Goal: Transaction & Acquisition: Purchase product/service

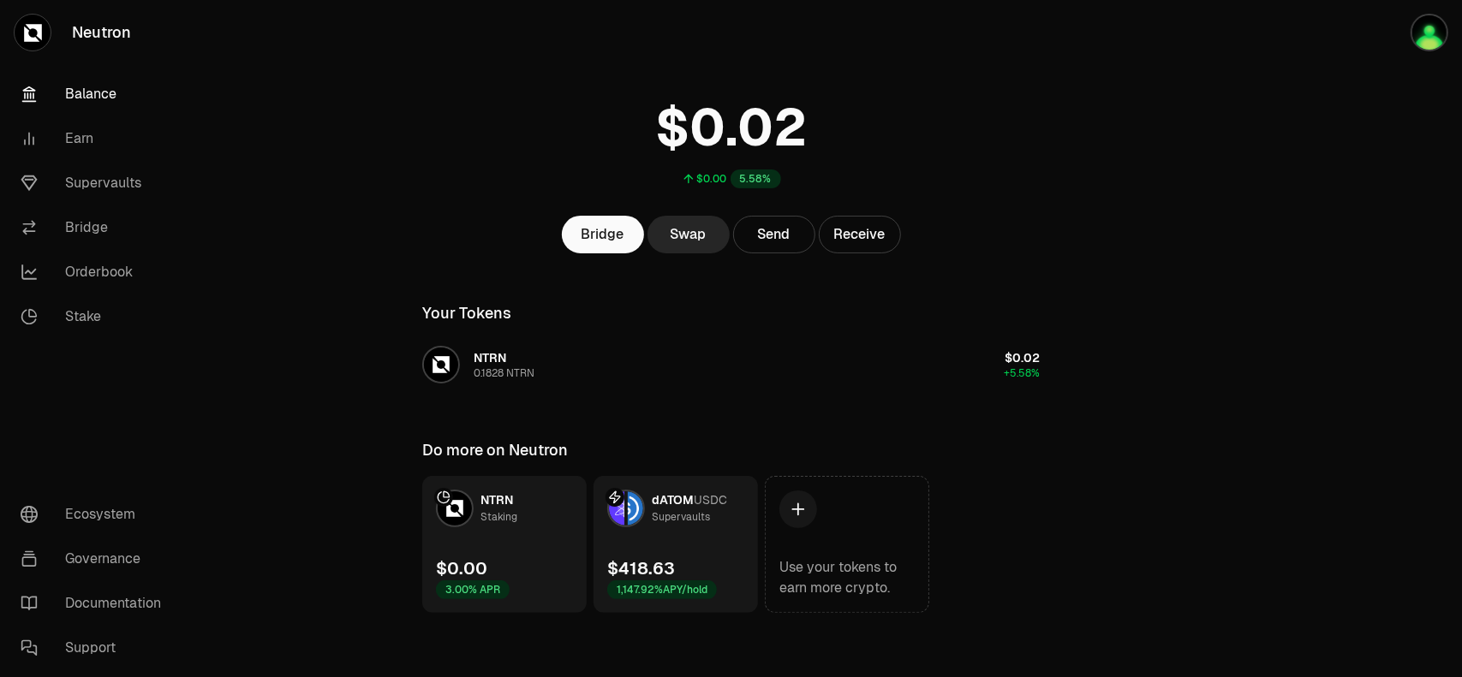
scroll to position [41, 0]
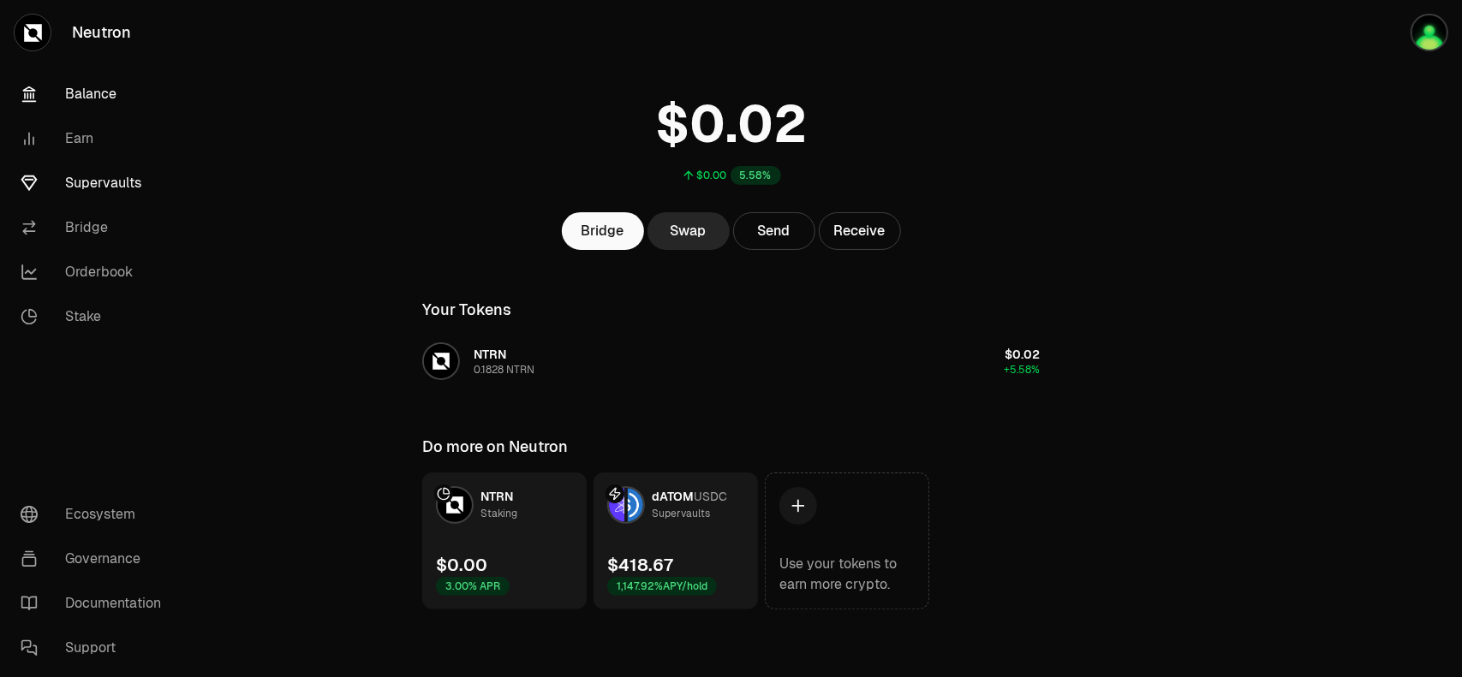
click at [85, 186] on link "Supervaults" at bounding box center [96, 183] width 178 height 45
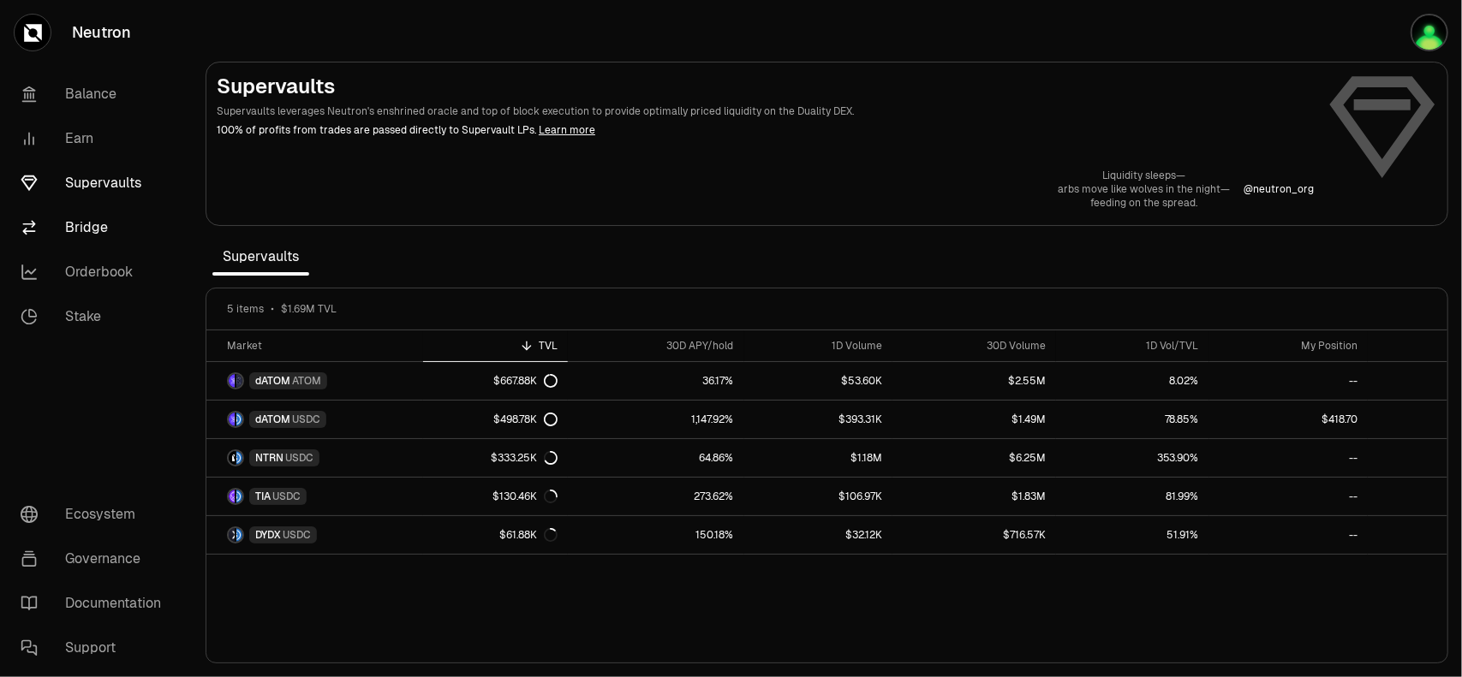
click at [100, 229] on link "Bridge" at bounding box center [96, 227] width 178 height 45
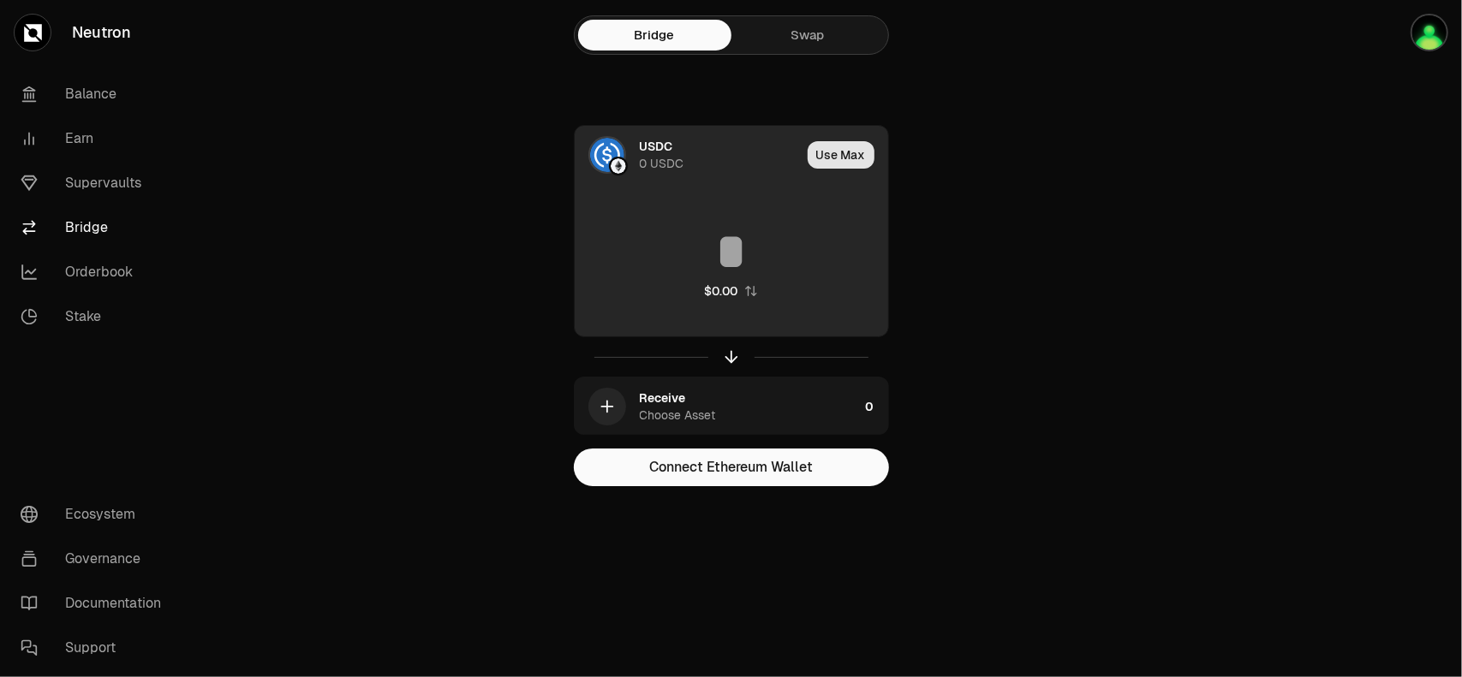
click at [845, 158] on button "Use Max" at bounding box center [840, 154] width 67 height 27
type input "*"
click at [663, 155] on div "0 USDC" at bounding box center [662, 163] width 45 height 17
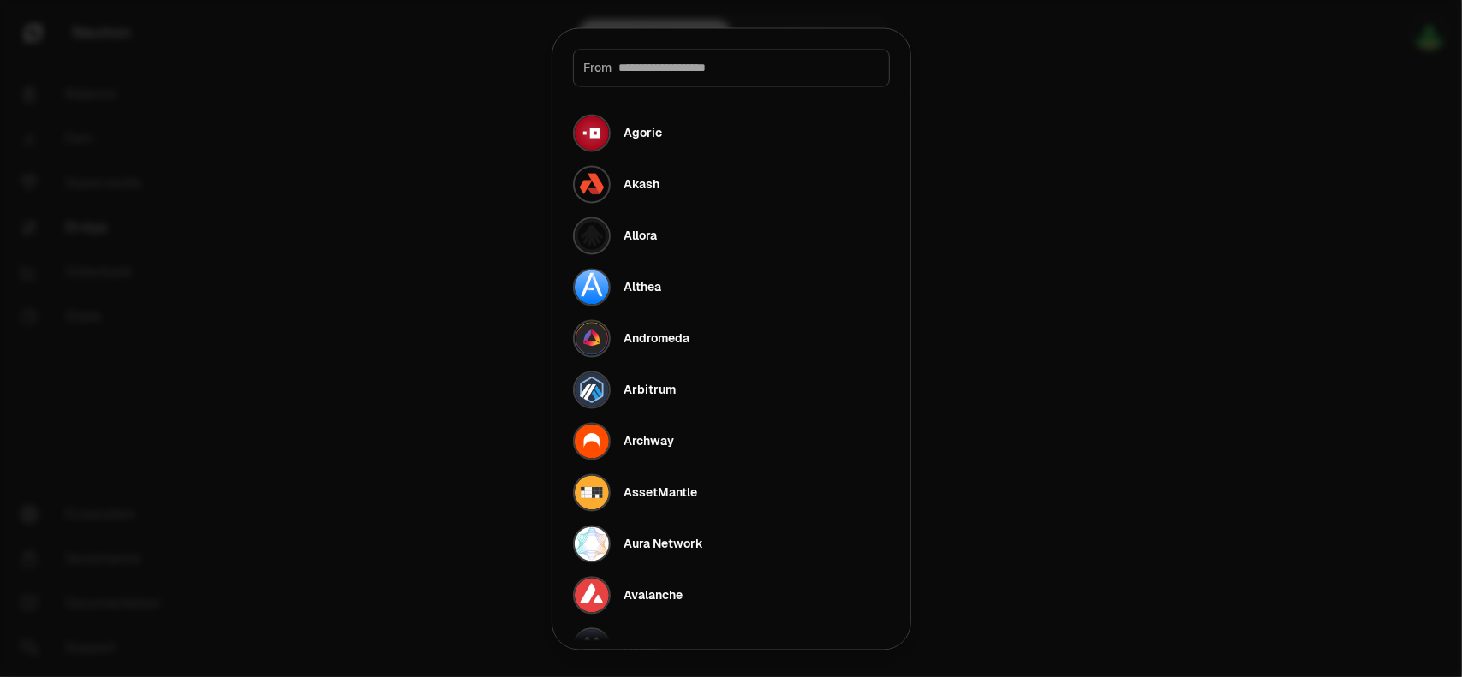
click at [663, 73] on input at bounding box center [748, 67] width 259 height 17
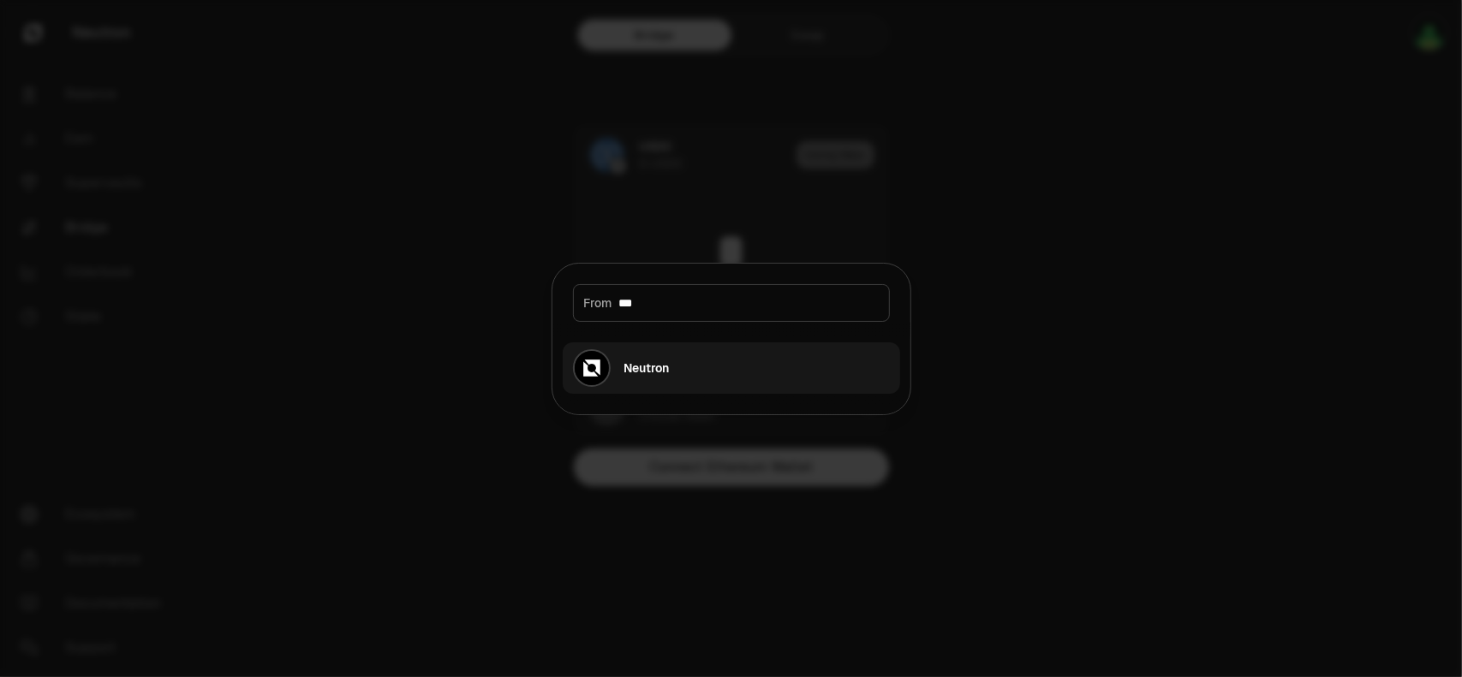
type input "***"
click at [674, 372] on button "Neutron" at bounding box center [731, 367] width 337 height 51
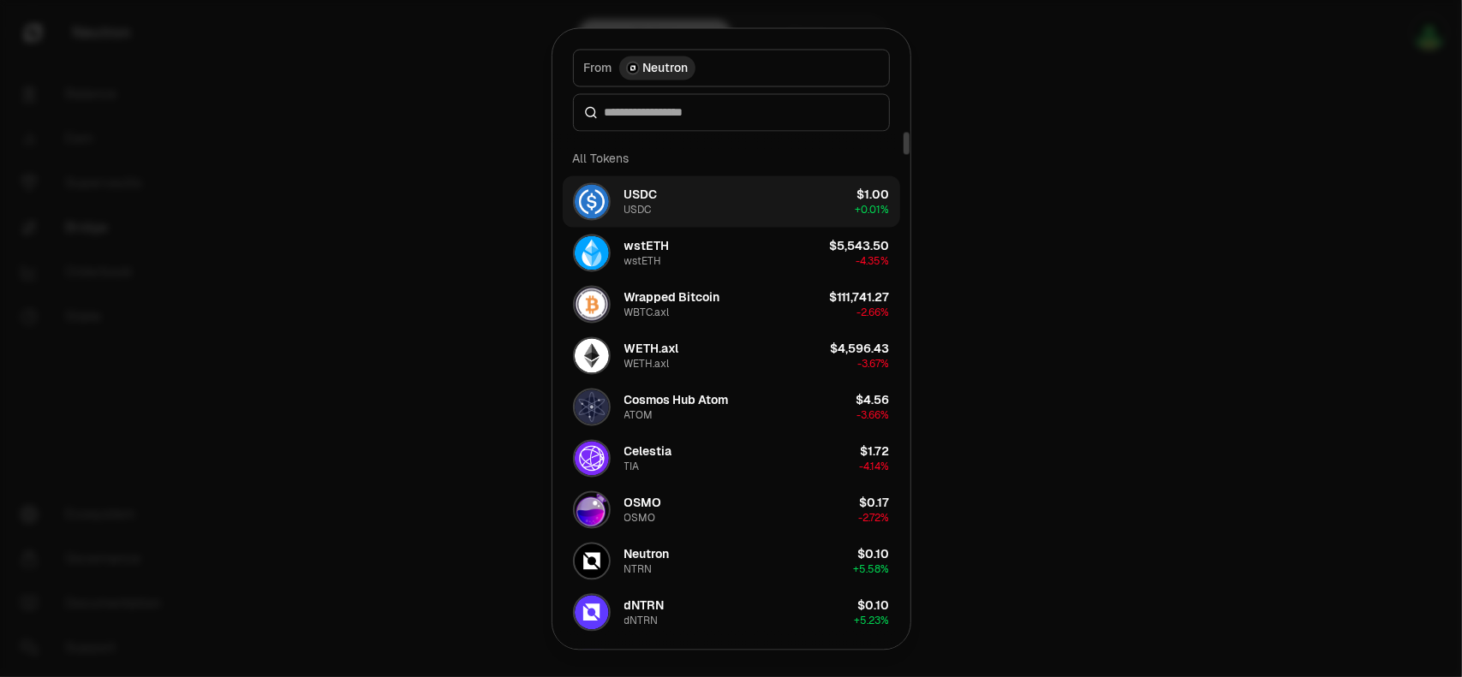
click at [644, 194] on div "USDC" at bounding box center [640, 194] width 33 height 17
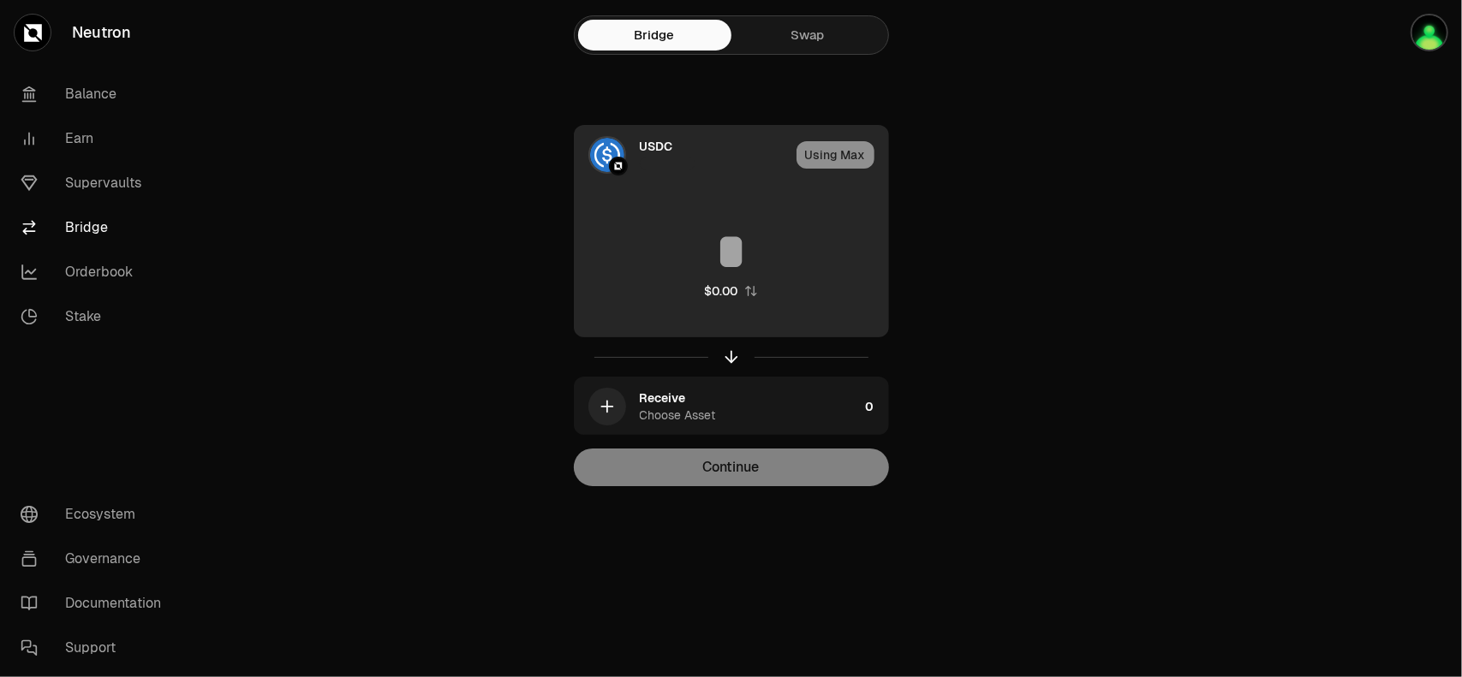
type input "*"
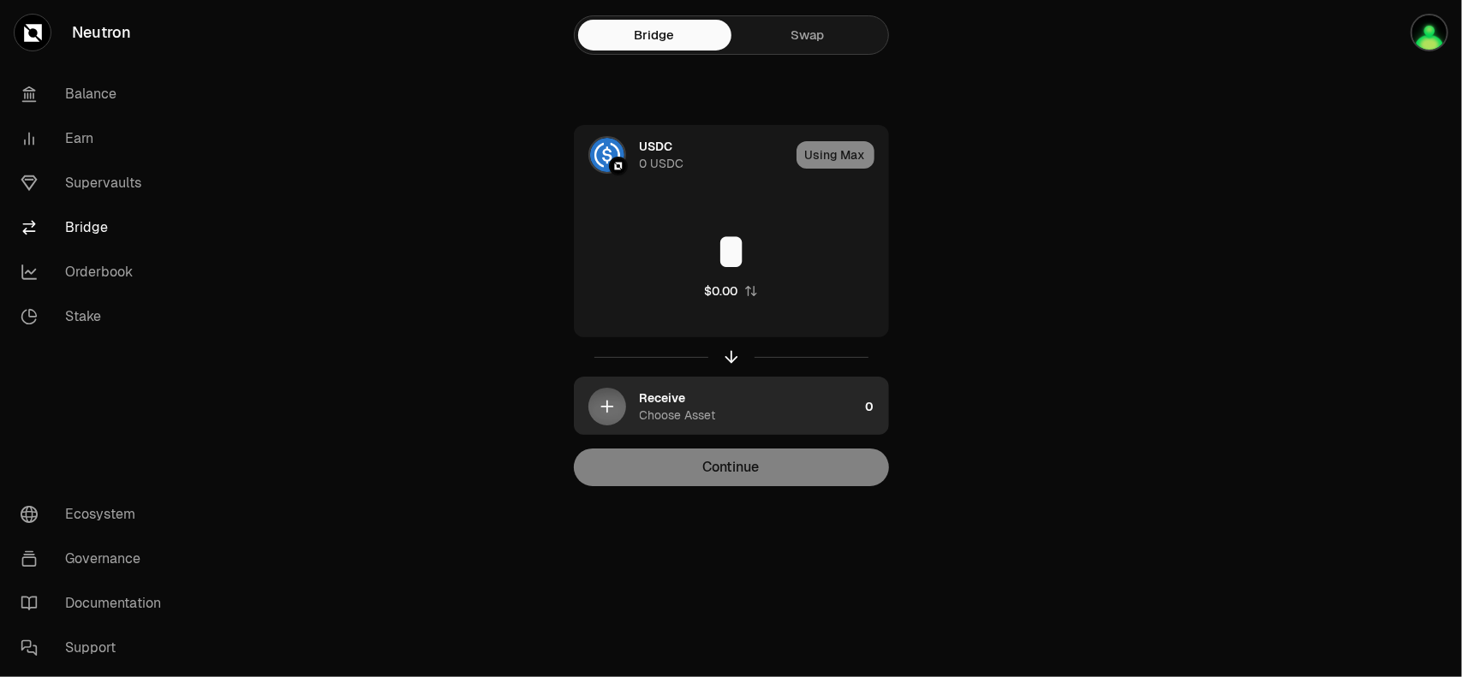
click at [614, 408] on icon "button" at bounding box center [607, 406] width 19 height 19
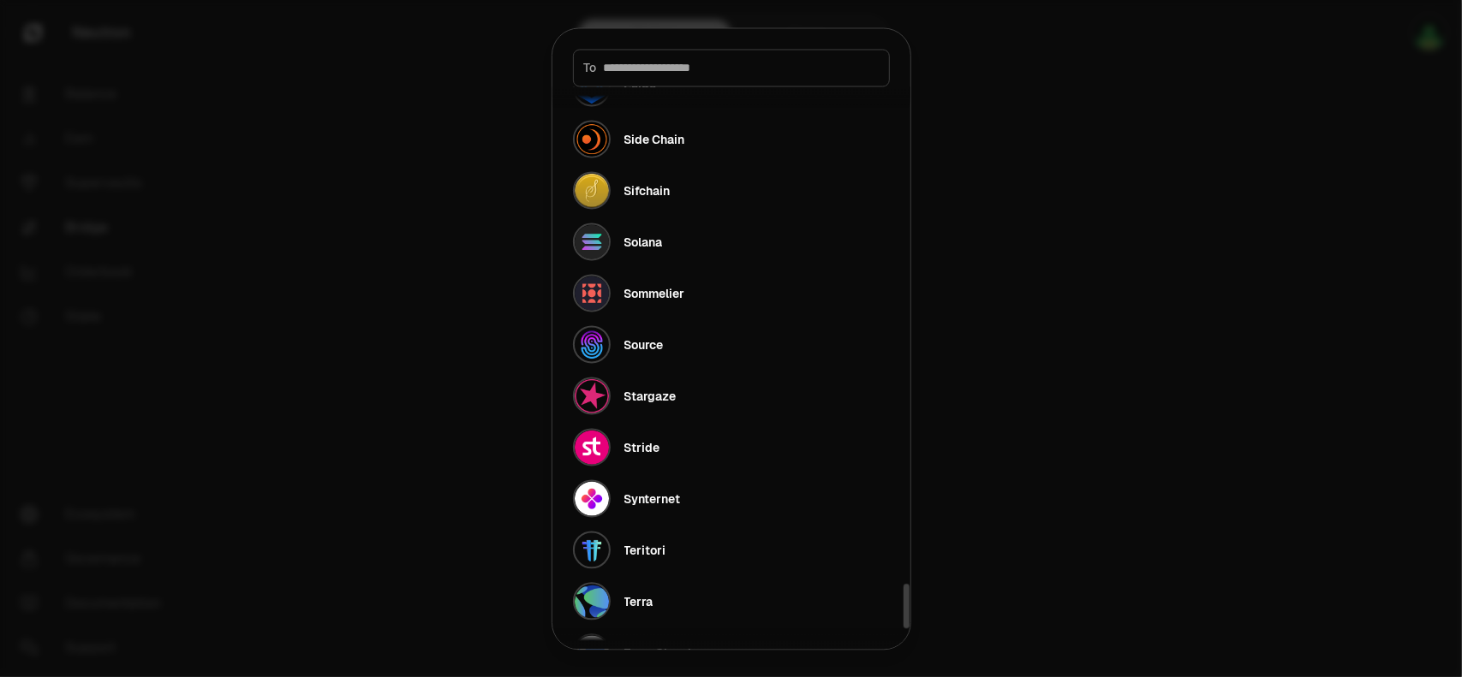
scroll to position [6259, 0]
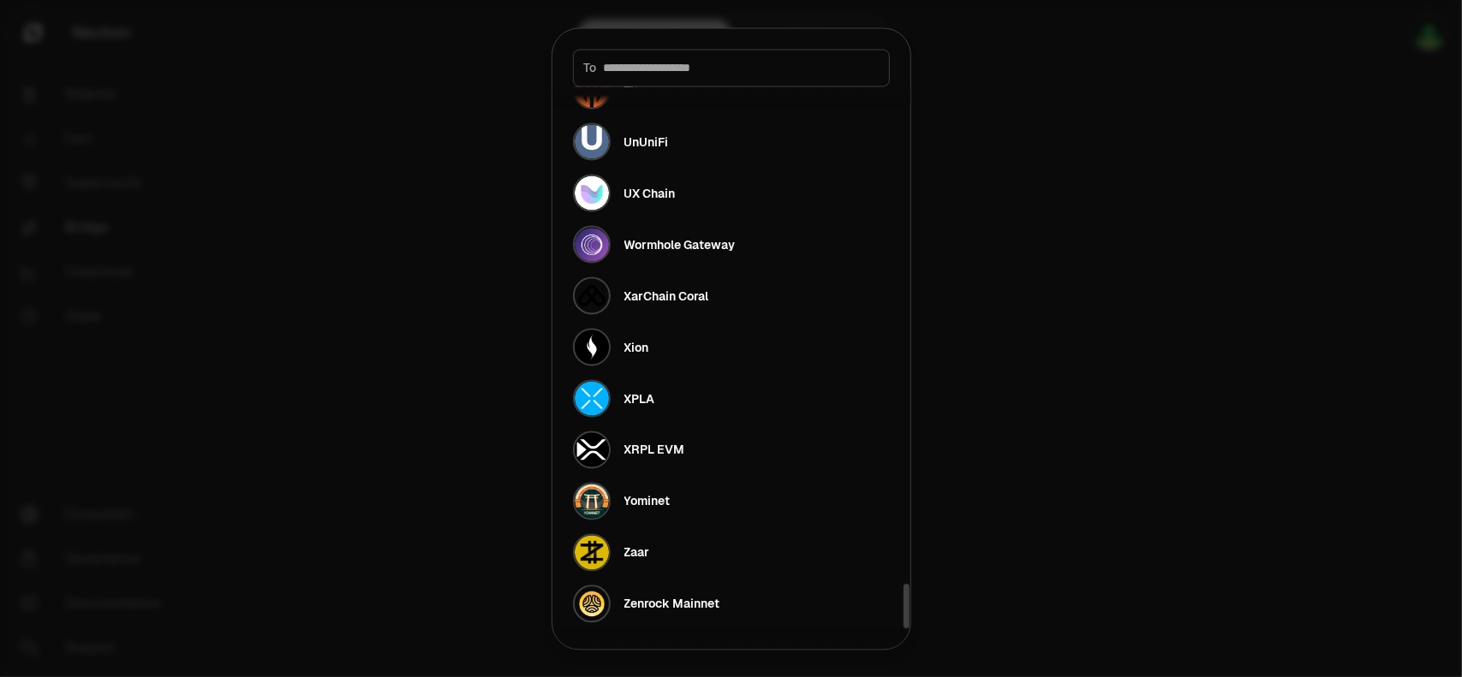
drag, startPoint x: 904, startPoint y: 354, endPoint x: 920, endPoint y: 628, distance: 274.4
click at [909, 628] on div at bounding box center [906, 606] width 6 height 45
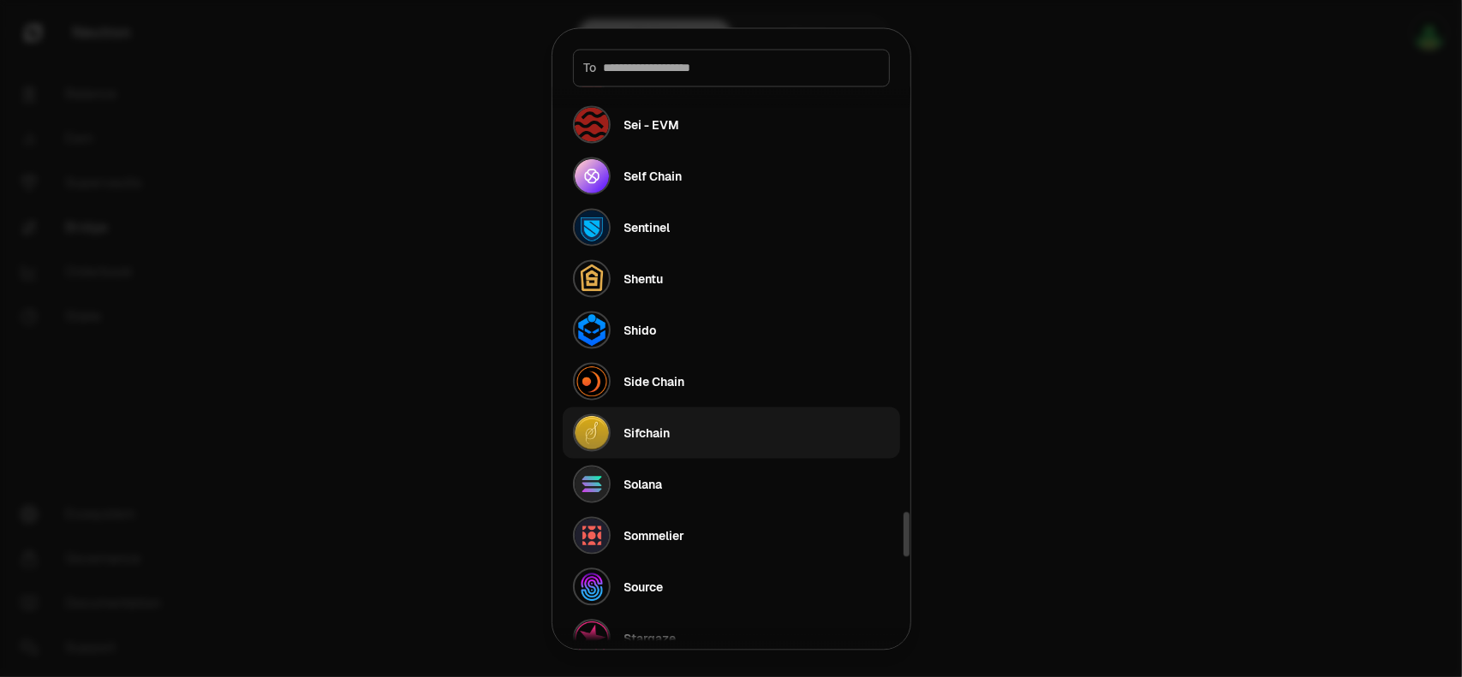
scroll to position [5317, 0]
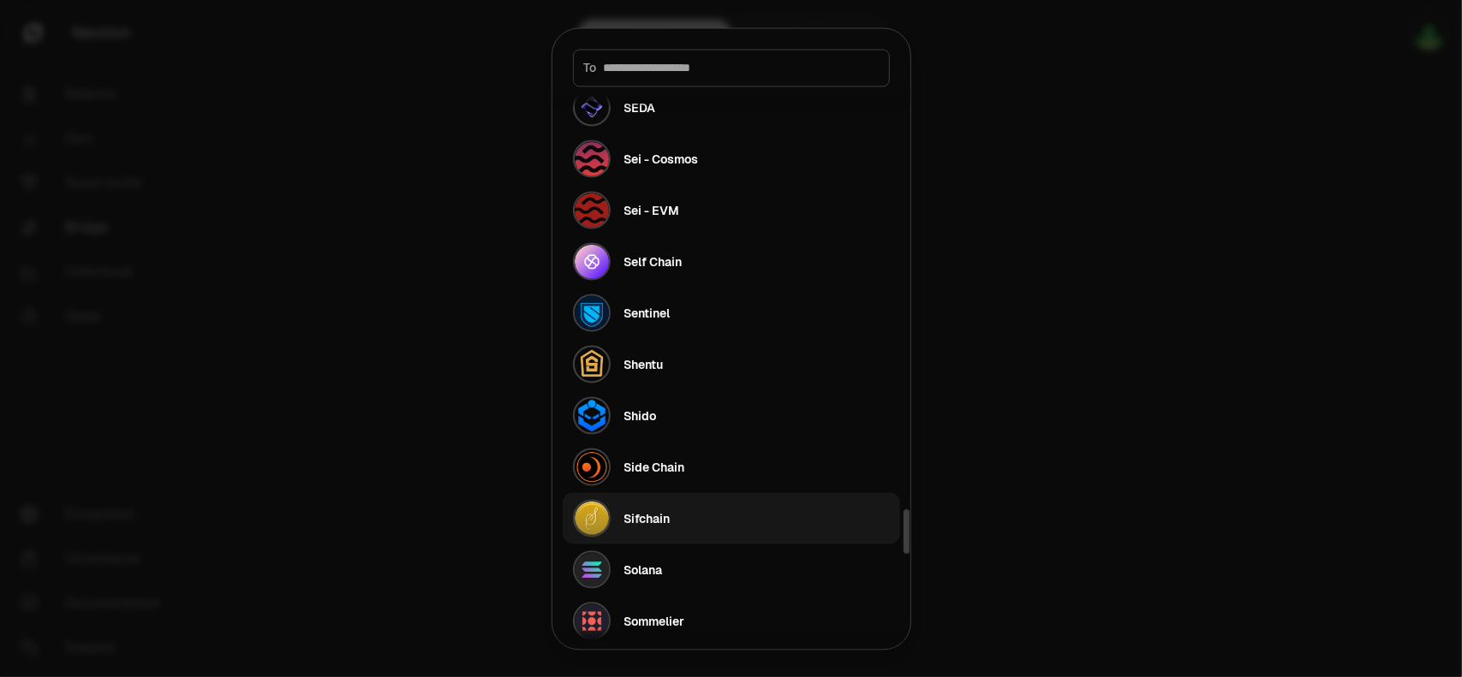
click at [736, 514] on button "Sifchain" at bounding box center [731, 517] width 337 height 51
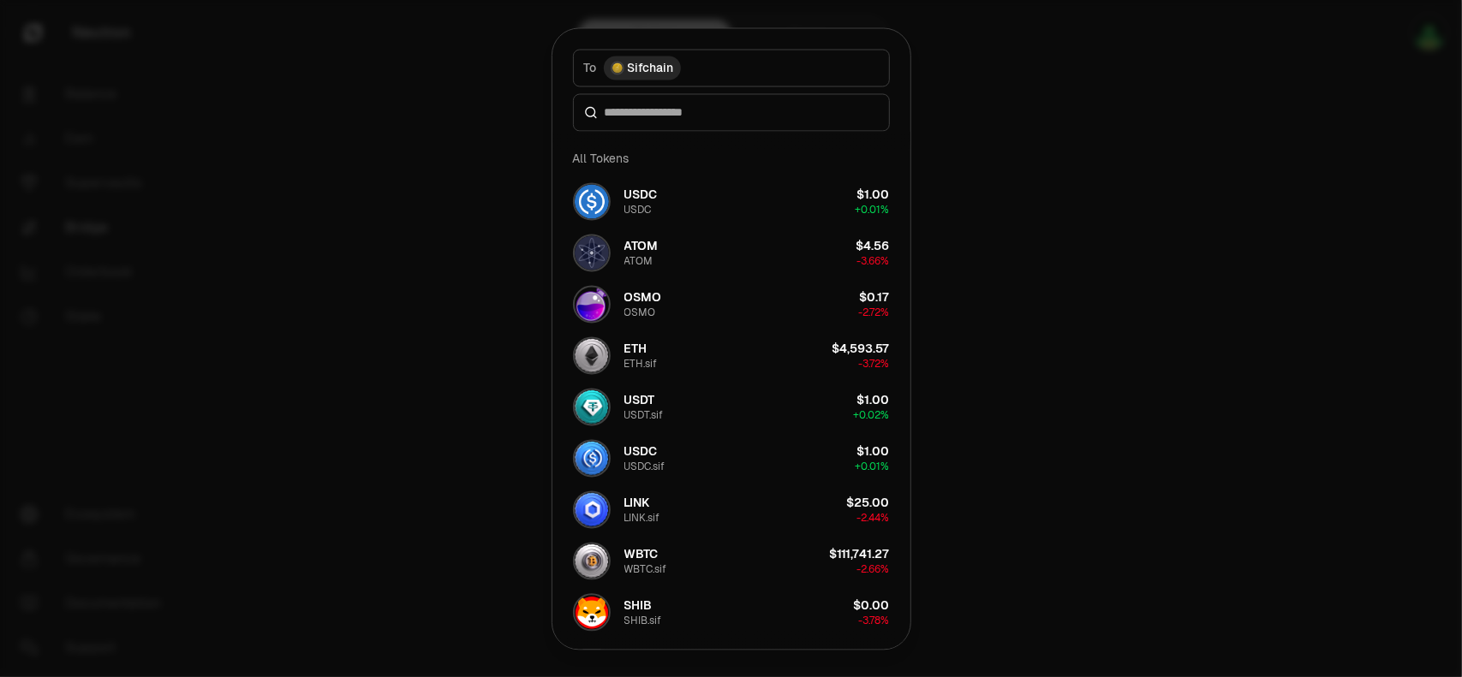
click at [1045, 419] on div at bounding box center [731, 338] width 1462 height 677
